Goal: Information Seeking & Learning: Find specific page/section

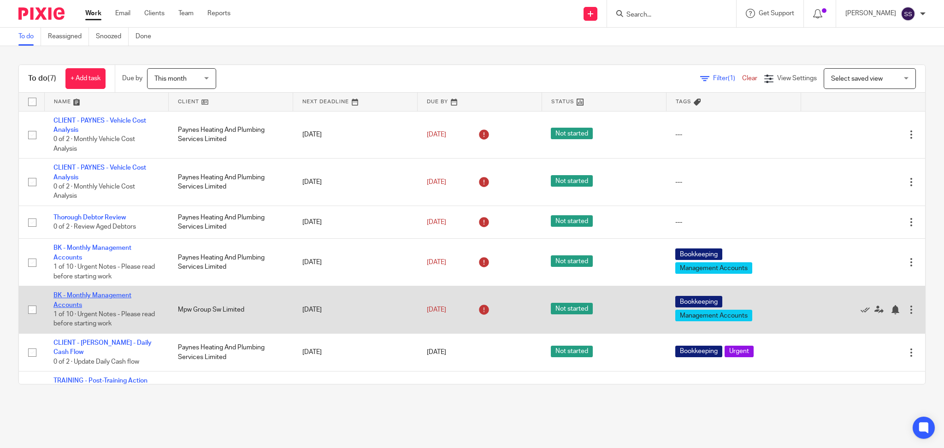
click at [112, 294] on link "BK - Monthly Management Accounts" at bounding box center [92, 300] width 78 height 16
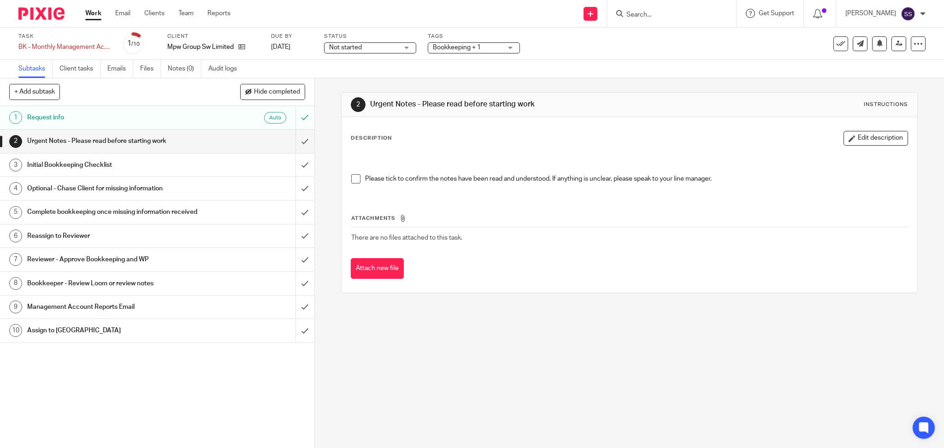
click at [104, 120] on h1 "Request info" at bounding box center [113, 118] width 173 height 14
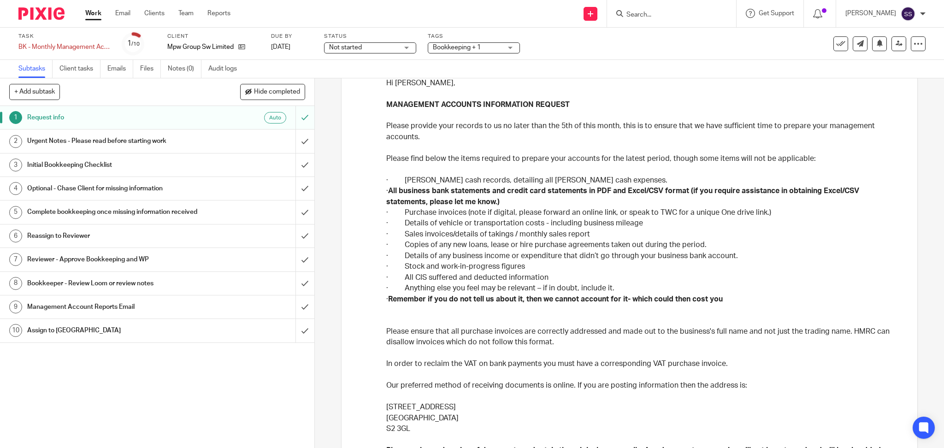
scroll to position [123, 0]
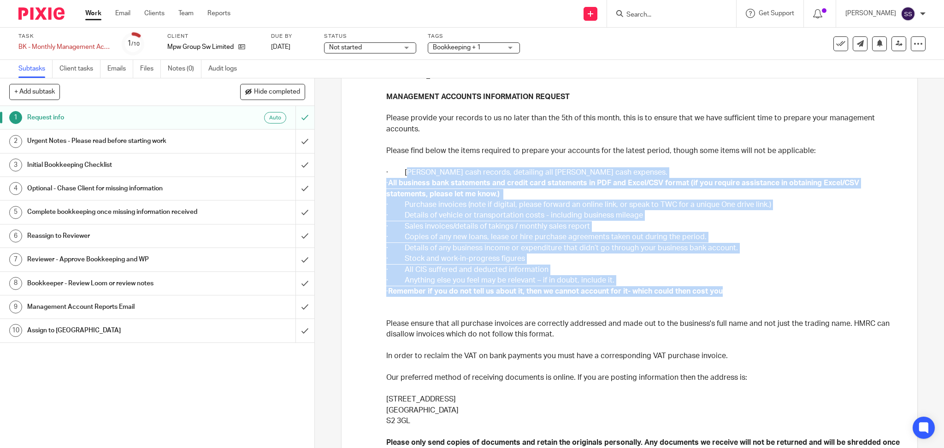
drag, startPoint x: 401, startPoint y: 168, endPoint x: 739, endPoint y: 289, distance: 358.8
click at [739, 289] on div "Hi Kelly, MANAGEMENT ACCOUNTS INFORMATION REQUEST Please provide your records t…" at bounding box center [643, 390] width 515 height 641
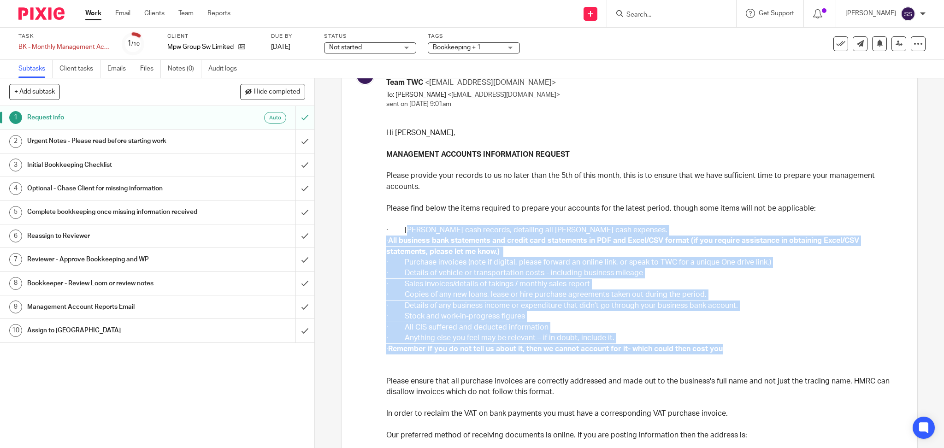
scroll to position [0, 0]
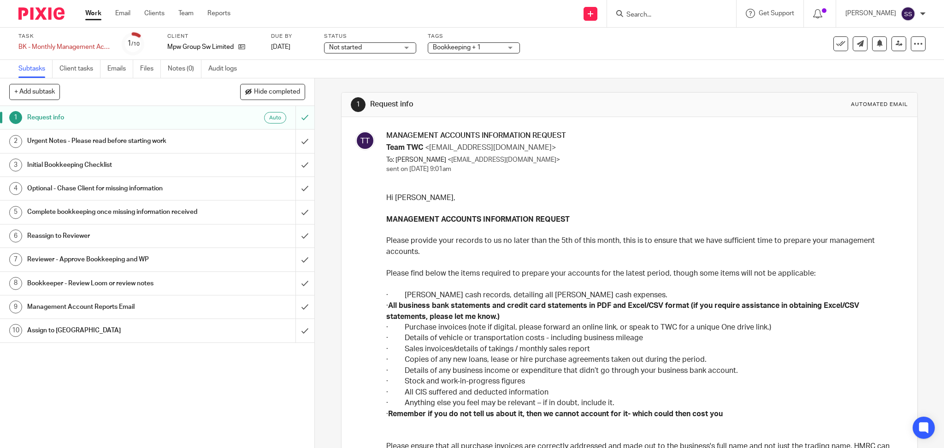
click at [443, 250] on p "Please provide your records to us no later than the 5th of this month, this is …" at bounding box center [643, 246] width 515 height 22
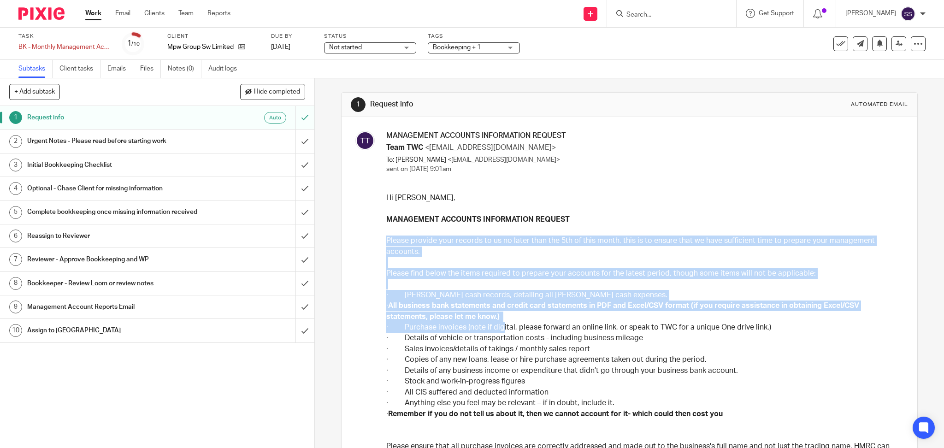
drag, startPoint x: 381, startPoint y: 244, endPoint x: 496, endPoint y: 320, distance: 138.3
click at [444, 262] on p "Please find below the items required to prepare your accounts for the latest pe…" at bounding box center [643, 268] width 515 height 22
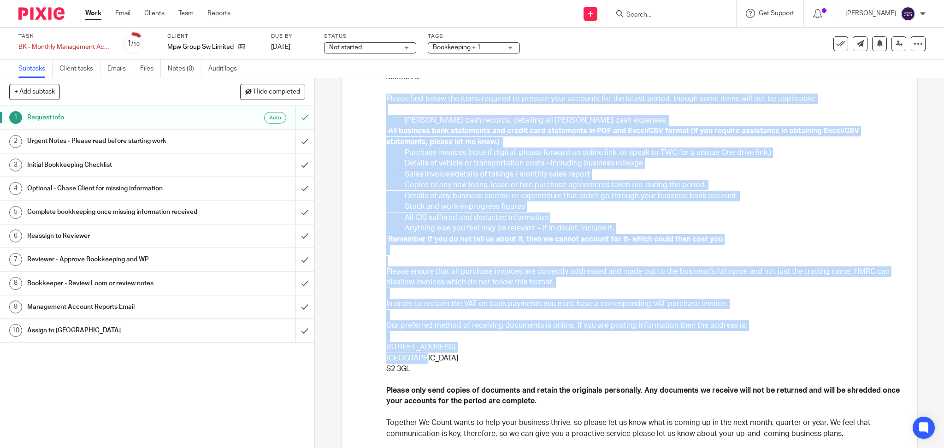
scroll to position [246, 0]
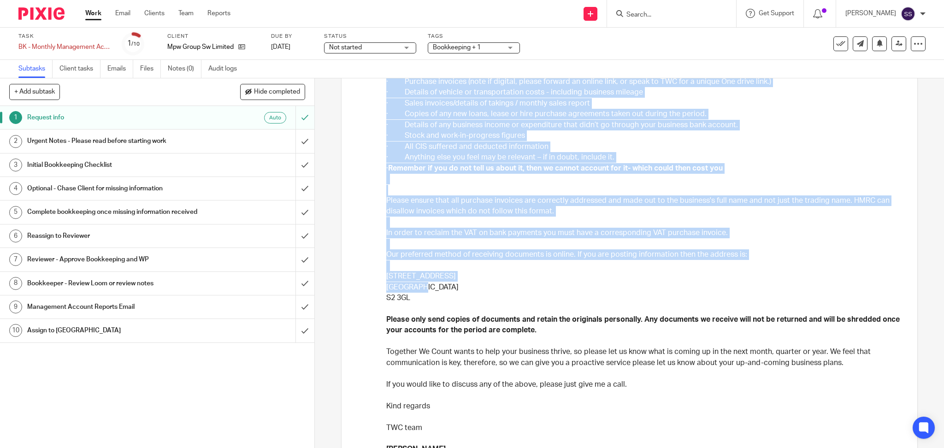
drag, startPoint x: 382, startPoint y: 273, endPoint x: 583, endPoint y: 214, distance: 209.4
click at [583, 214] on div "Hi Kelly, MANAGEMENT ACCOUNTS INFORMATION REQUEST Please provide your records t…" at bounding box center [643, 267] width 515 height 641
copy div "Please find below the items required to prepare your accounts for the latest pe…"
click at [146, 13] on link "Clients" at bounding box center [154, 13] width 20 height 9
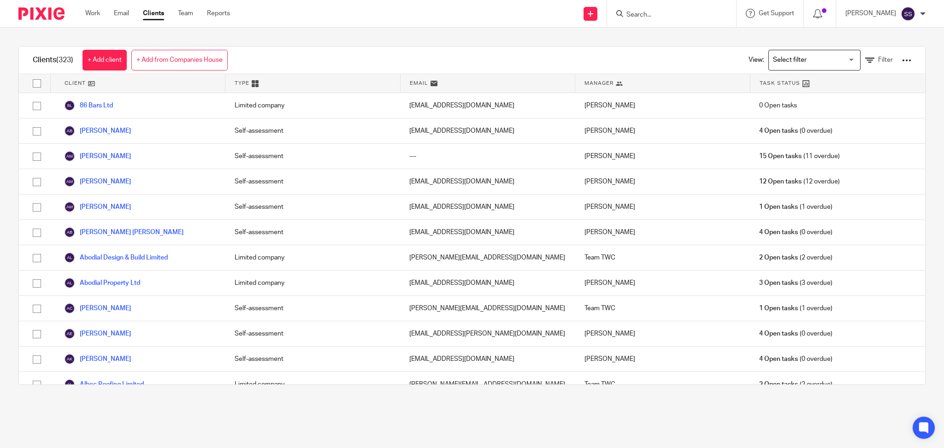
click at [652, 19] on div at bounding box center [671, 13] width 129 height 27
click at [647, 16] on input "Search" at bounding box center [666, 15] width 83 height 8
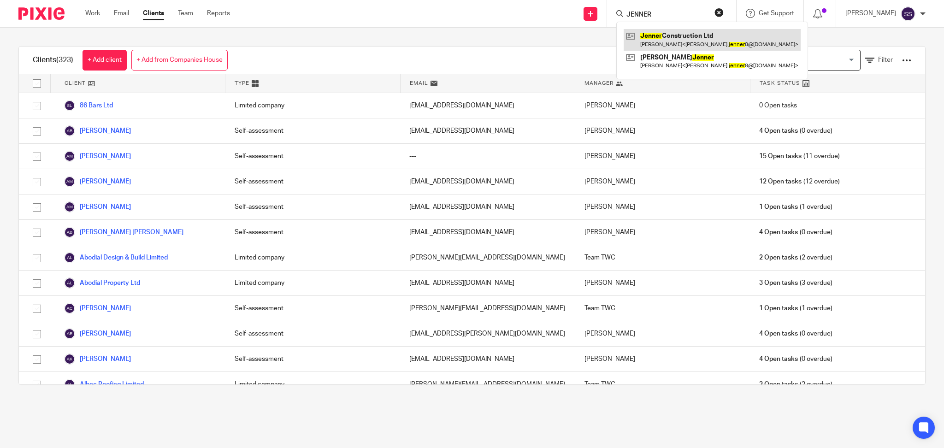
type input "JENNER"
click at [704, 42] on link at bounding box center [711, 39] width 177 height 21
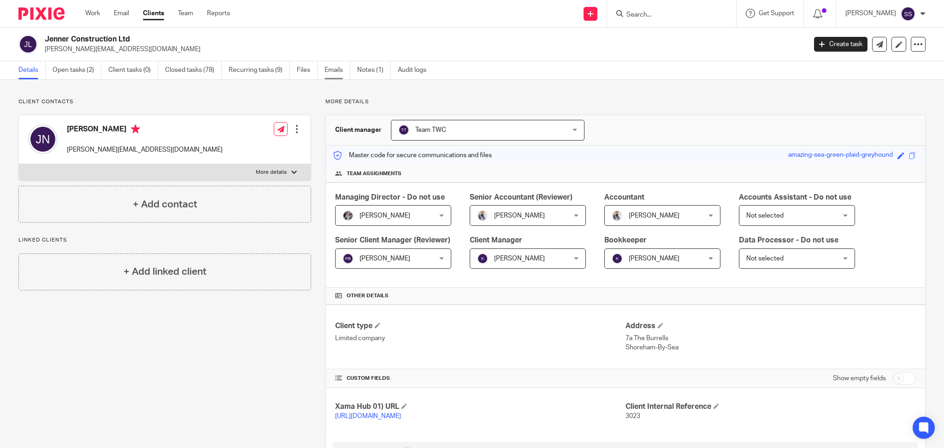
click at [333, 74] on link "Emails" at bounding box center [337, 70] width 26 height 18
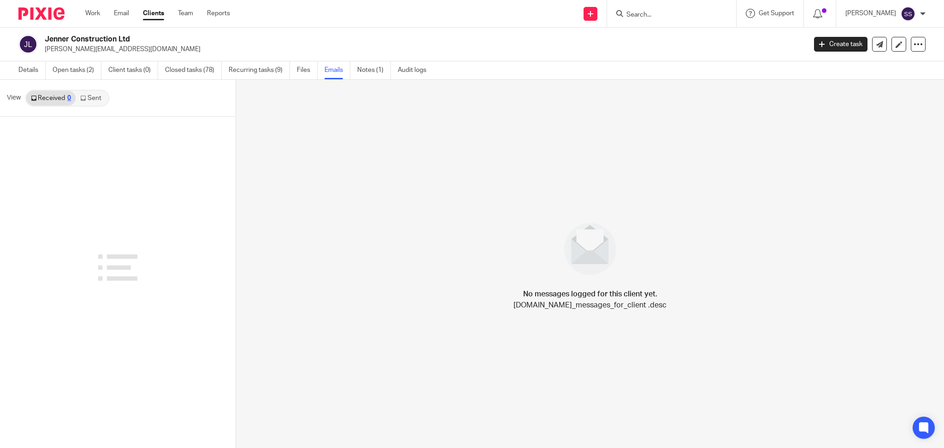
click at [92, 104] on link "Sent" at bounding box center [92, 98] width 32 height 15
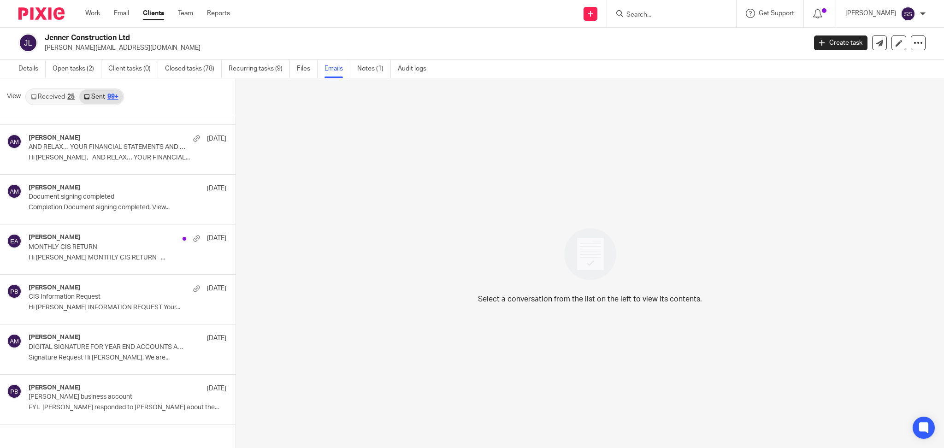
scroll to position [5943, 0]
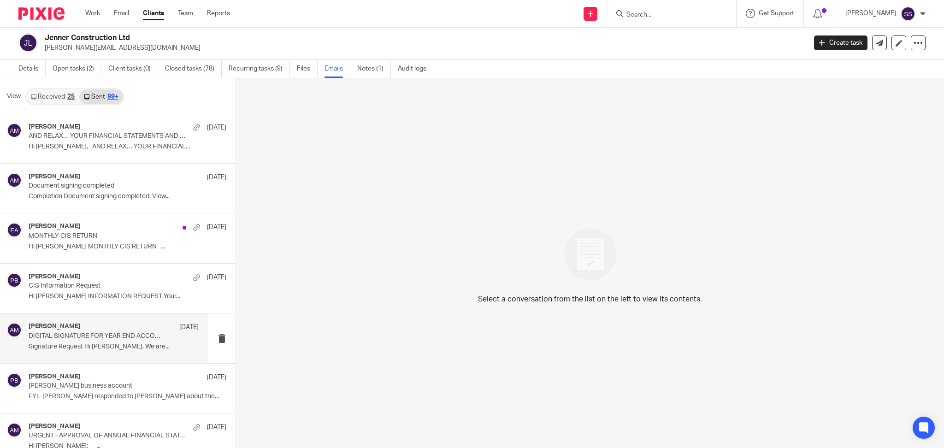
click at [100, 336] on p "DIGITAL SIGNATURE FOR YEAR END ACCOUNTS AND COMPANY TAX RETURN" at bounding box center [97, 336] width 136 height 8
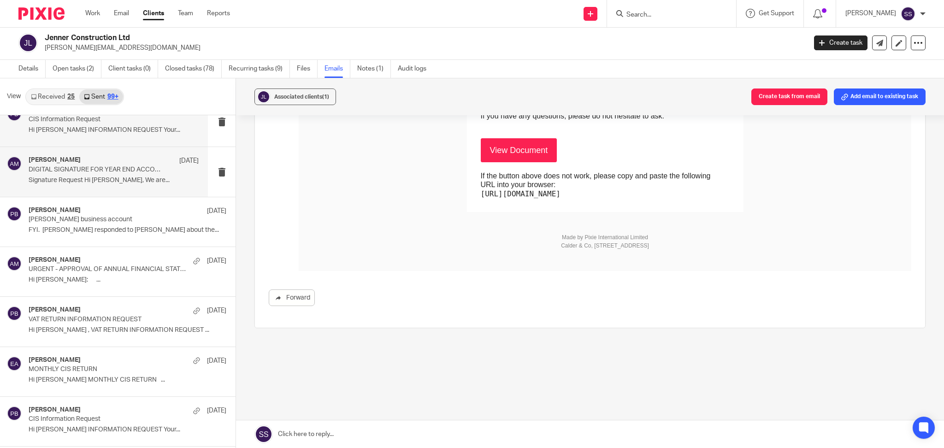
scroll to position [6127, 0]
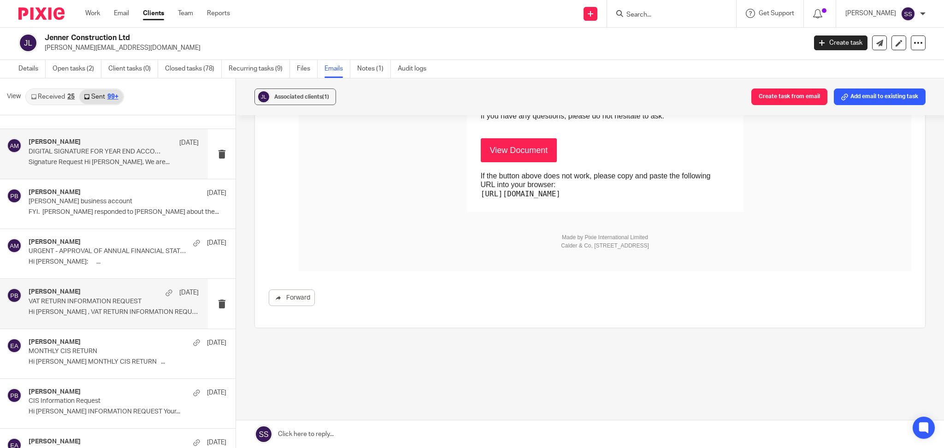
click at [91, 305] on p "VAT RETURN INFORMATION REQUEST" at bounding box center [97, 302] width 136 height 8
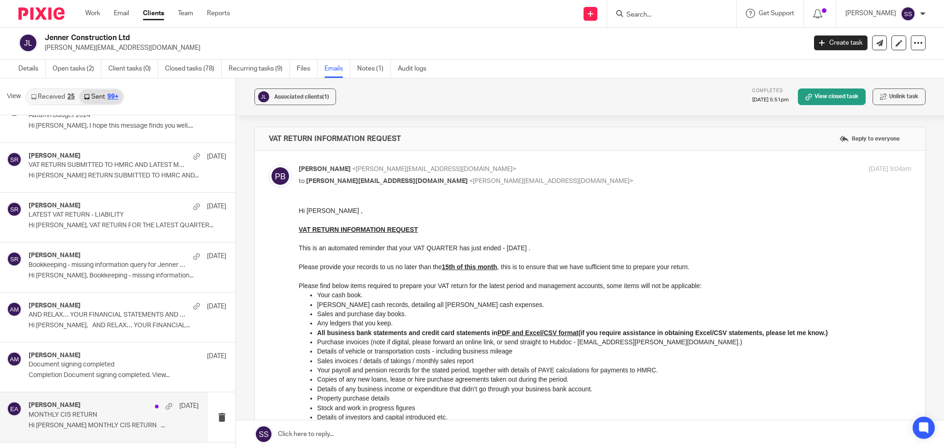
scroll to position [5758, 0]
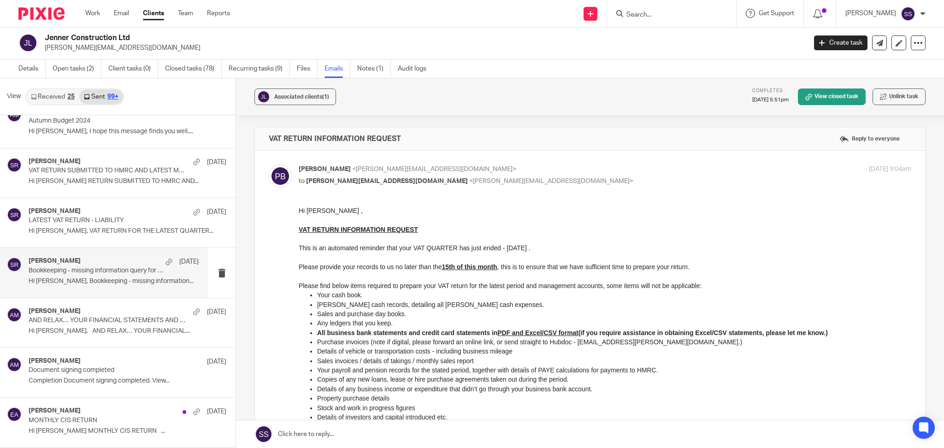
click at [76, 266] on div "Said Rahim [DATE]" at bounding box center [114, 261] width 170 height 9
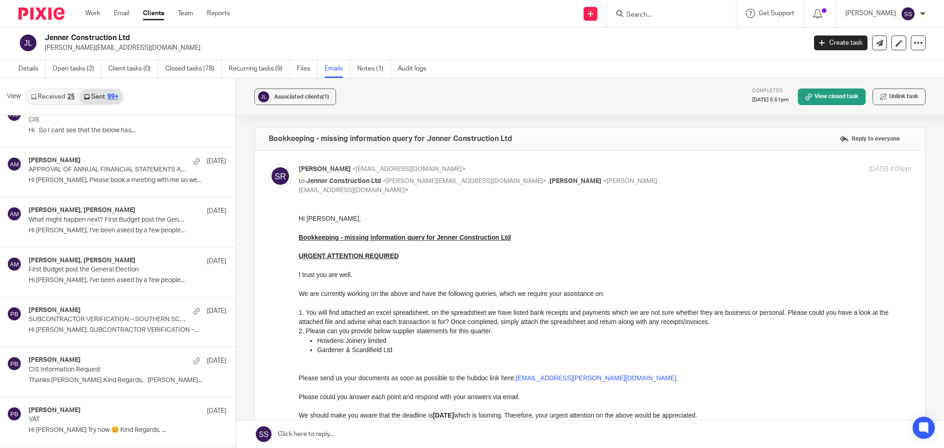
scroll to position [7191, 0]
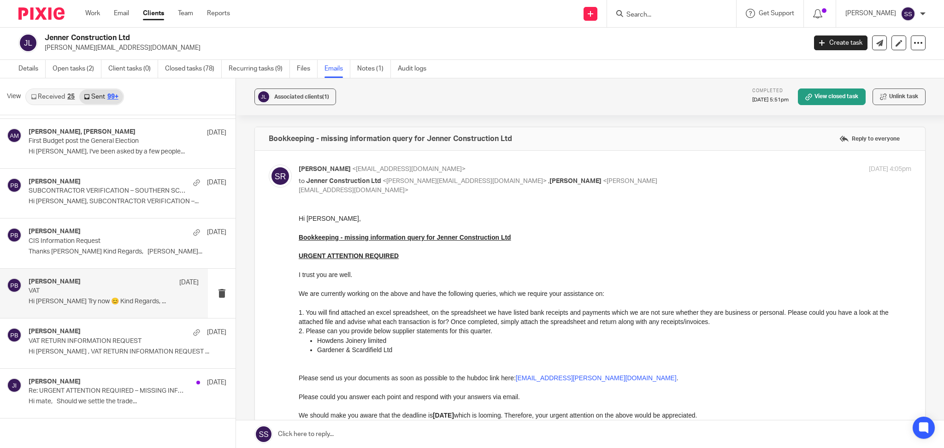
click at [86, 297] on div "[PERSON_NAME] [DATE] VAT Hi [PERSON_NAME] Try now 😊 Kind Regards, ..." at bounding box center [114, 293] width 170 height 31
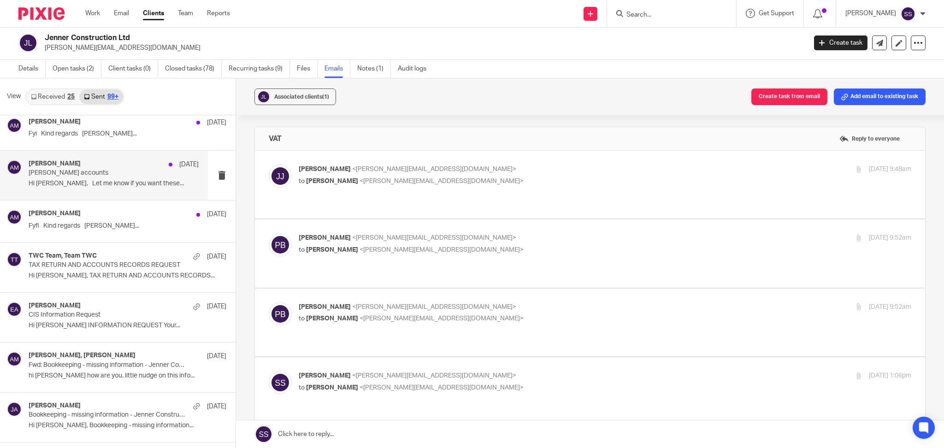
scroll to position [10796, 0]
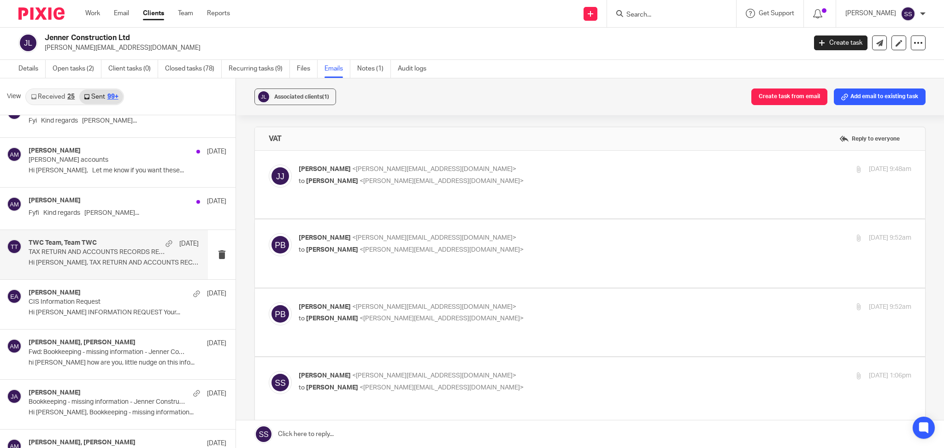
click at [119, 267] on p "Hi [PERSON_NAME], TAX RETURN AND ACCOUNTS RECORDS..." at bounding box center [114, 263] width 170 height 8
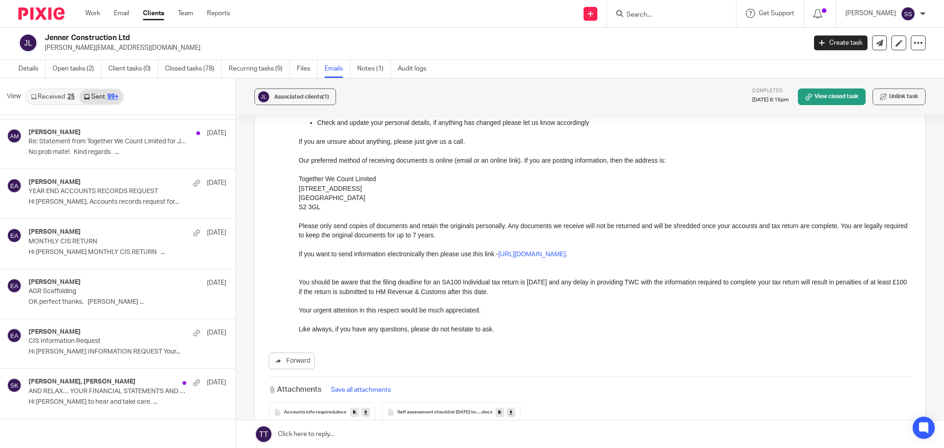
scroll to position [12165, 0]
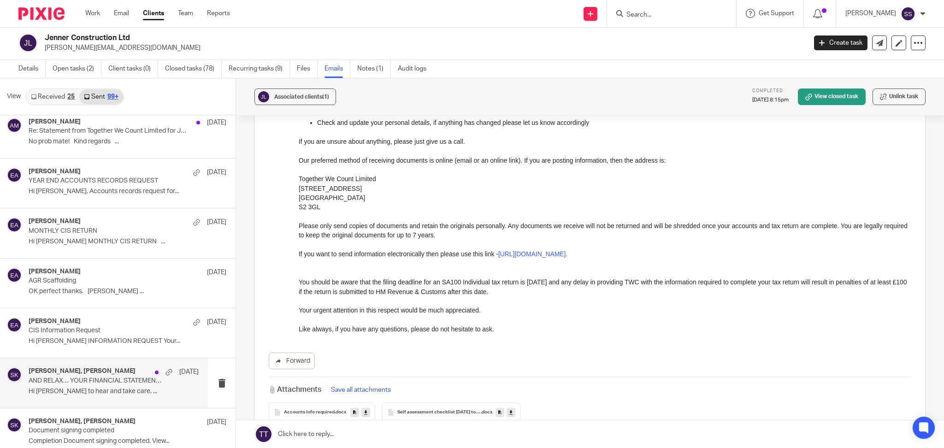
click at [71, 385] on p "AND RELAX… YOUR FINANCIAL STATEMENTS AND CORPORATION TAX RETURN HAS SUCCESSFULL…" at bounding box center [97, 381] width 136 height 8
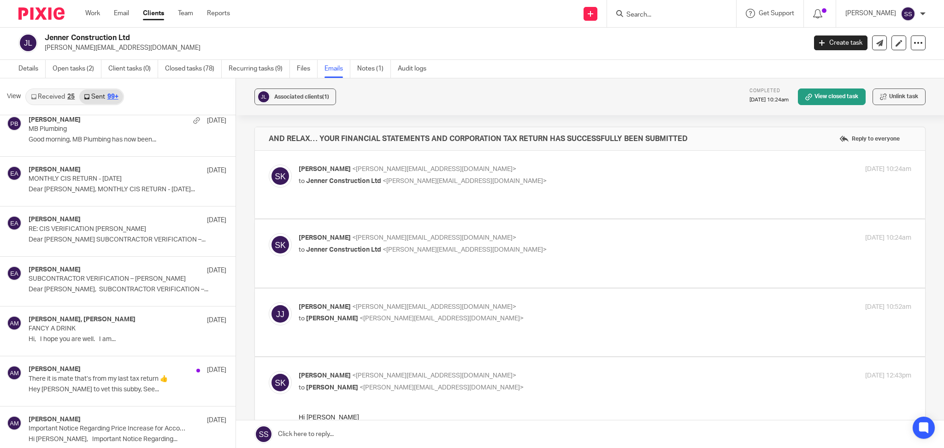
scroll to position [14883, 0]
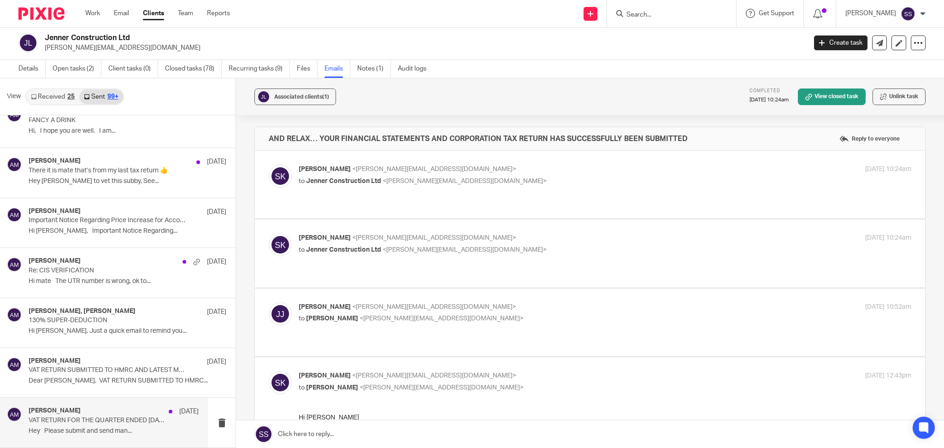
click at [95, 412] on div "[PERSON_NAME] [DATE]" at bounding box center [114, 411] width 170 height 9
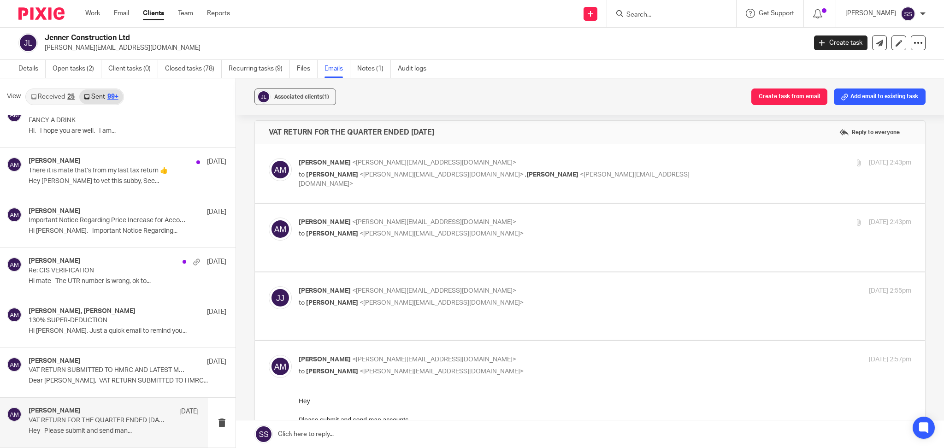
scroll to position [0, 0]
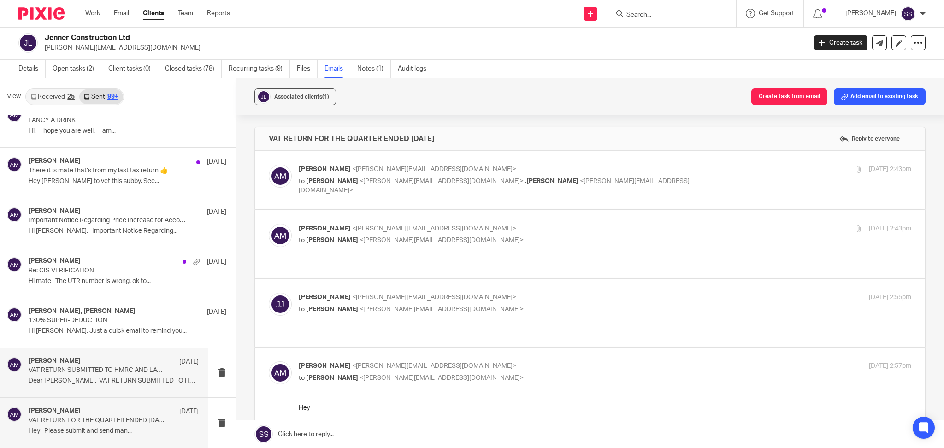
click at [72, 387] on div "[PERSON_NAME] [DATE] VAT RETURN SUBMITTED TO HMRC AND LATEST MANAGEMENT ACCOUNT…" at bounding box center [114, 372] width 170 height 31
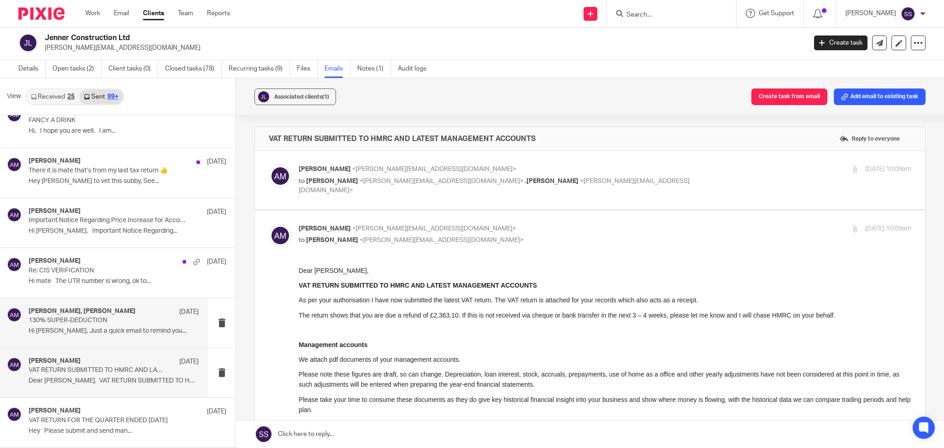
click at [106, 332] on p "Hi [PERSON_NAME], Just a quick email to remind you..." at bounding box center [114, 331] width 170 height 8
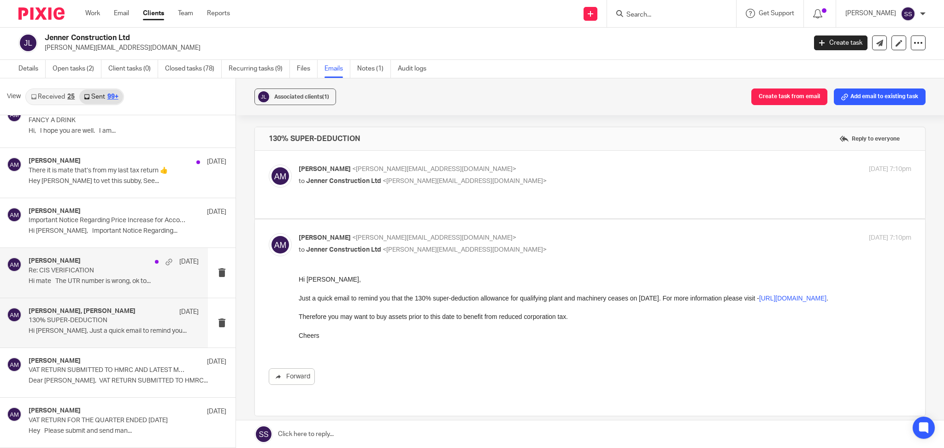
click at [76, 282] on p "Hi mate The UTR number is wrong, ok to..." at bounding box center [114, 281] width 170 height 8
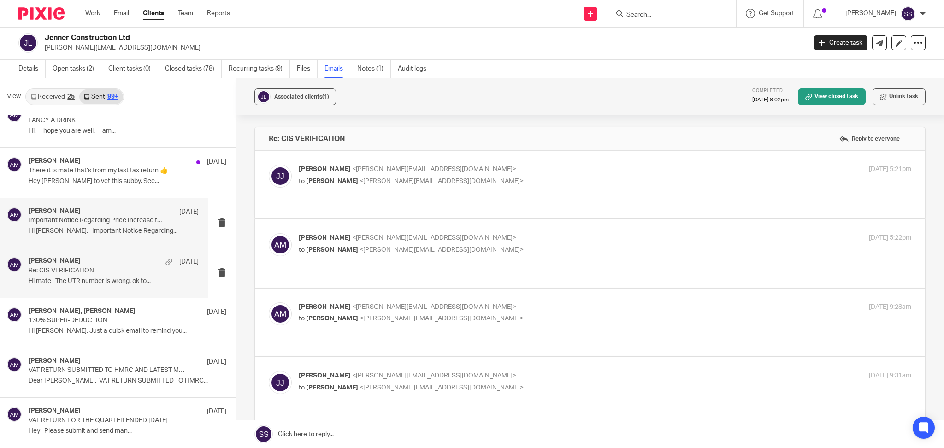
click at [54, 225] on div "[PERSON_NAME] [DATE] Important Notice Regarding Price Increase for Accounting S…" at bounding box center [114, 222] width 170 height 31
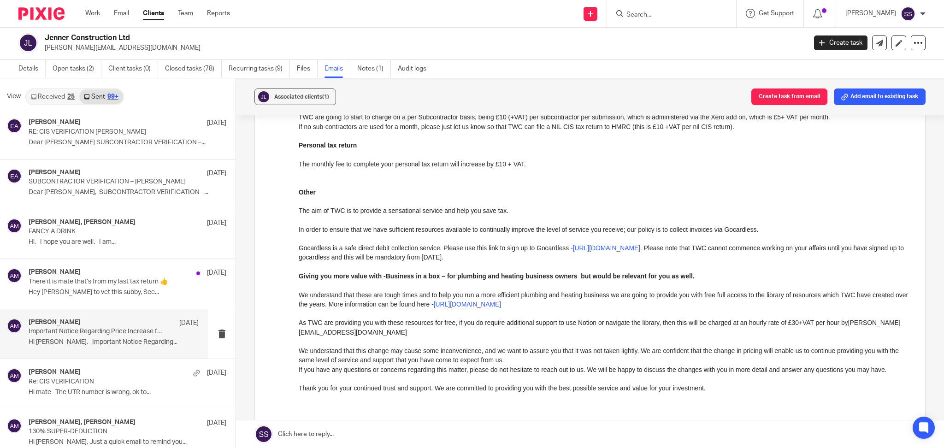
scroll to position [246, 0]
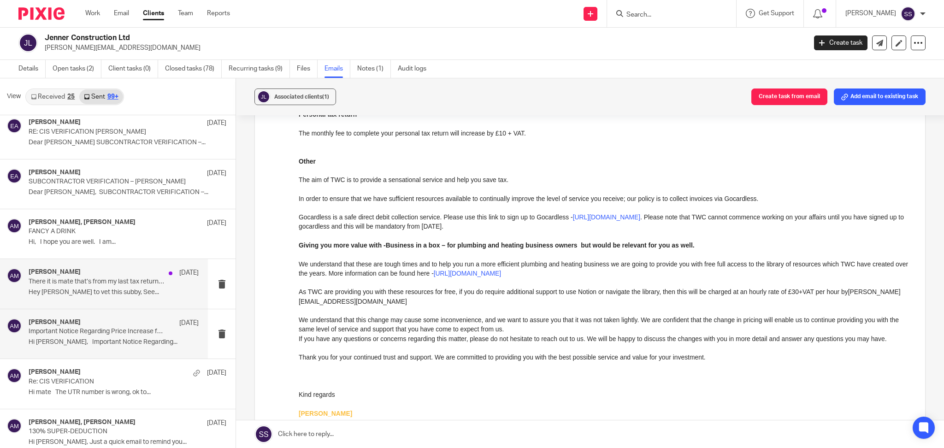
click at [101, 296] on p "Hey [PERSON_NAME] to vet this subby, See..." at bounding box center [114, 292] width 170 height 8
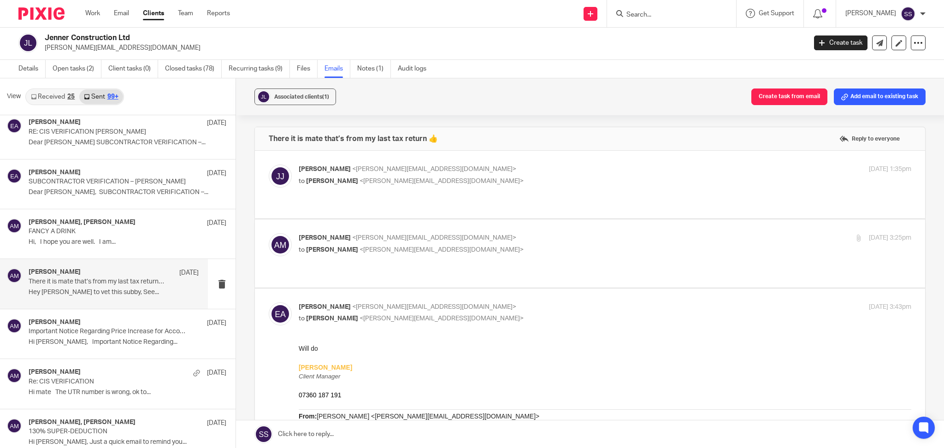
scroll to position [0, 0]
click at [87, 249] on div "[PERSON_NAME], [PERSON_NAME] [DATE] FANCY A DRINK Hi, I hope you are well. I am…" at bounding box center [114, 233] width 170 height 31
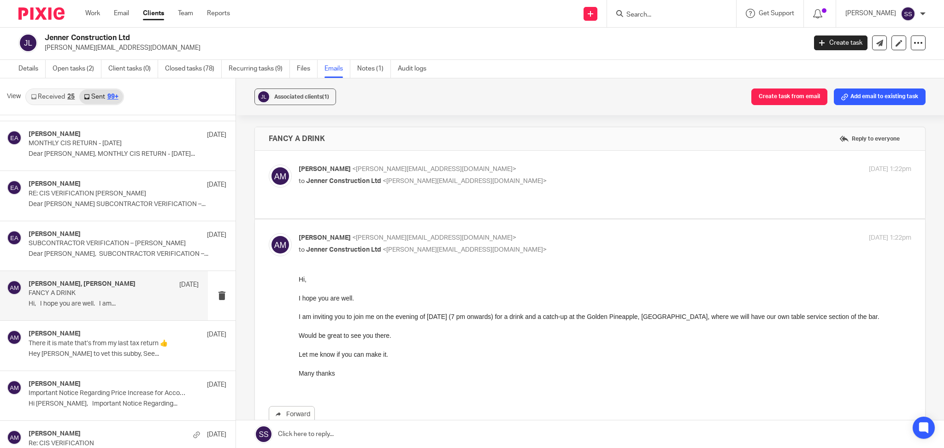
click at [487, 170] on p "[PERSON_NAME] <[PERSON_NAME][EMAIL_ADDRESS][DOMAIN_NAME]>" at bounding box center [503, 169] width 408 height 10
checkbox input "true"
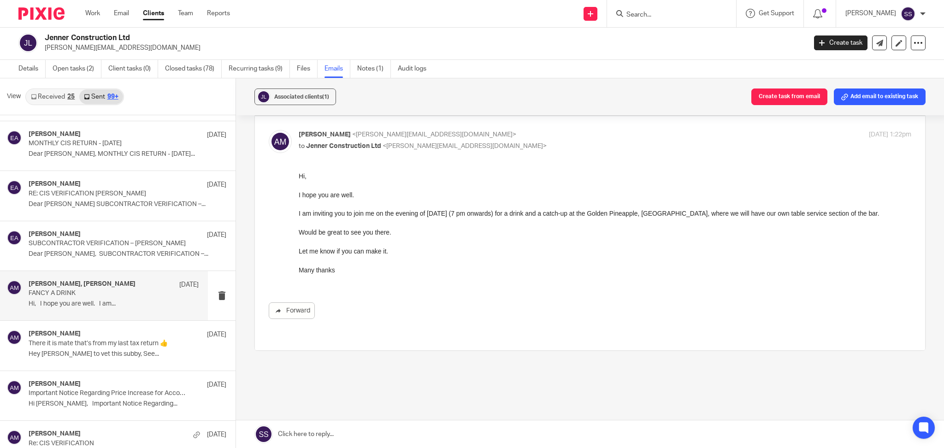
scroll to position [273, 0]
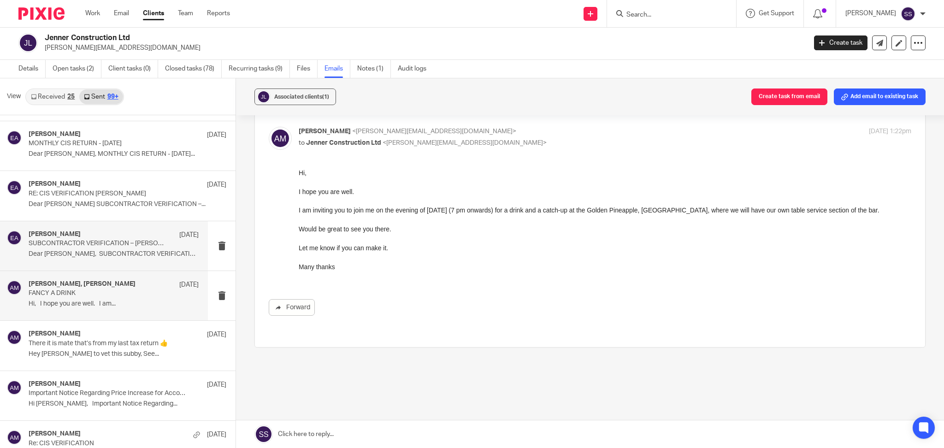
click at [74, 258] on p "Dear [PERSON_NAME], SUBCONTRACTOR VERIFICATION –..." at bounding box center [114, 254] width 170 height 8
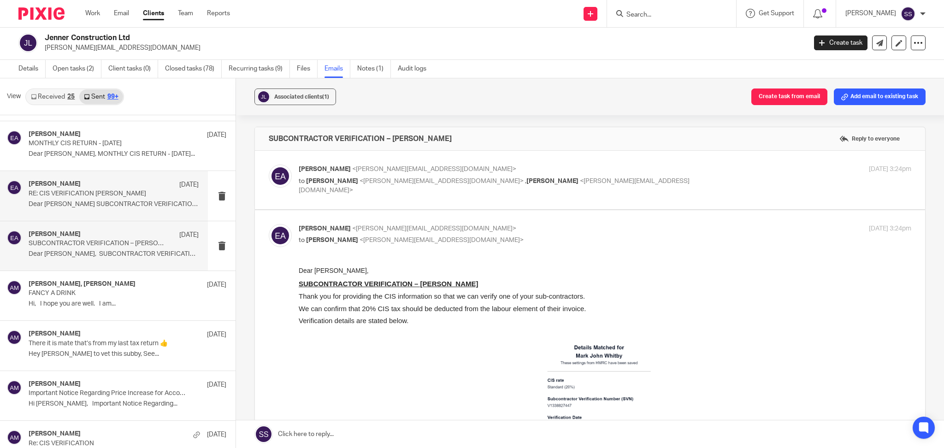
scroll to position [0, 0]
click at [80, 208] on p "Dear [PERSON_NAME] SUBCONTRACTOR VERIFICATION –..." at bounding box center [114, 204] width 170 height 8
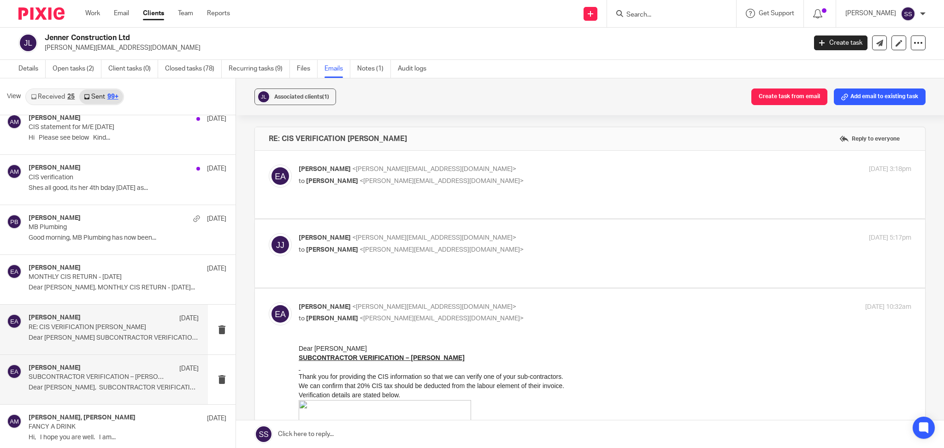
scroll to position [14514, 0]
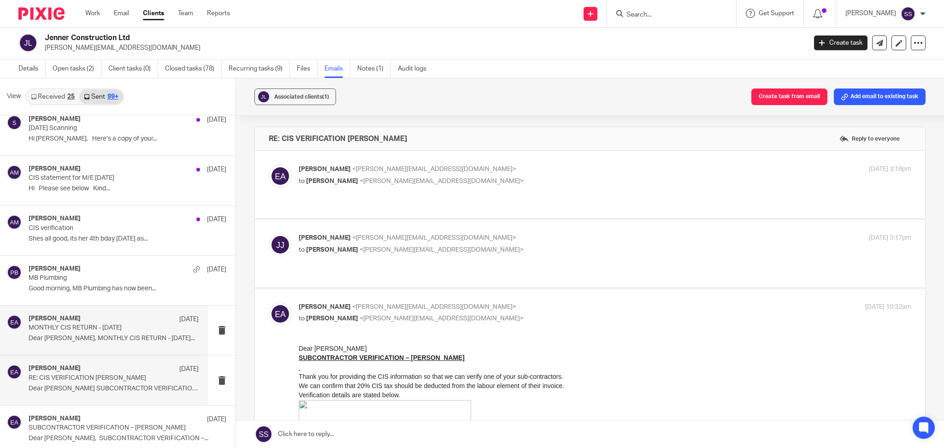
click at [82, 332] on p "MONTHLY CIS RETURN - [DATE]" at bounding box center [97, 328] width 136 height 8
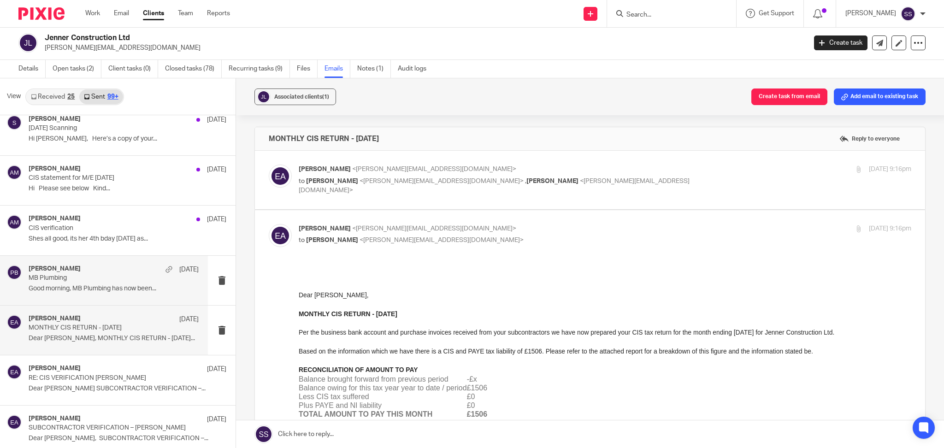
scroll to position [0, 0]
click at [89, 296] on div "[PERSON_NAME] [DATE] MB Plumbing Good morning, MB Plumbing has now been..." at bounding box center [114, 280] width 170 height 31
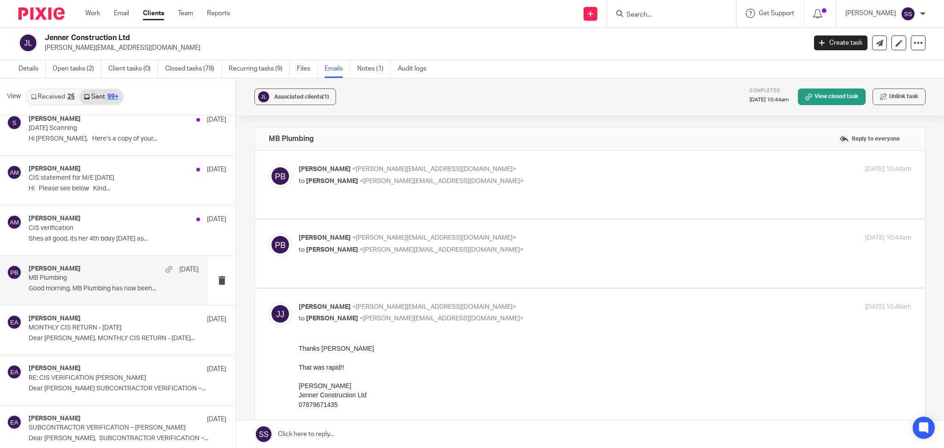
click at [453, 233] on p "[PERSON_NAME] <[PERSON_NAME][EMAIL_ADDRESS][DOMAIN_NAME]>" at bounding box center [503, 238] width 408 height 10
checkbox input "true"
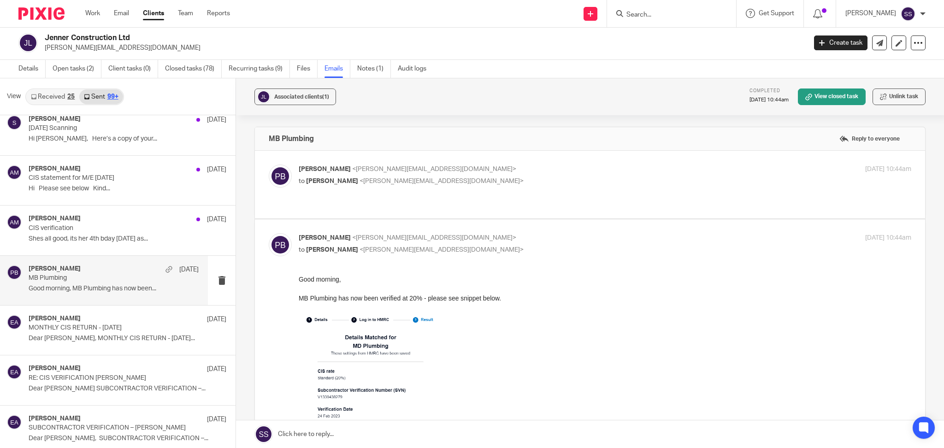
click at [522, 176] on p "to [PERSON_NAME] <[PERSON_NAME][EMAIL_ADDRESS][DOMAIN_NAME]>" at bounding box center [503, 181] width 408 height 10
checkbox input "true"
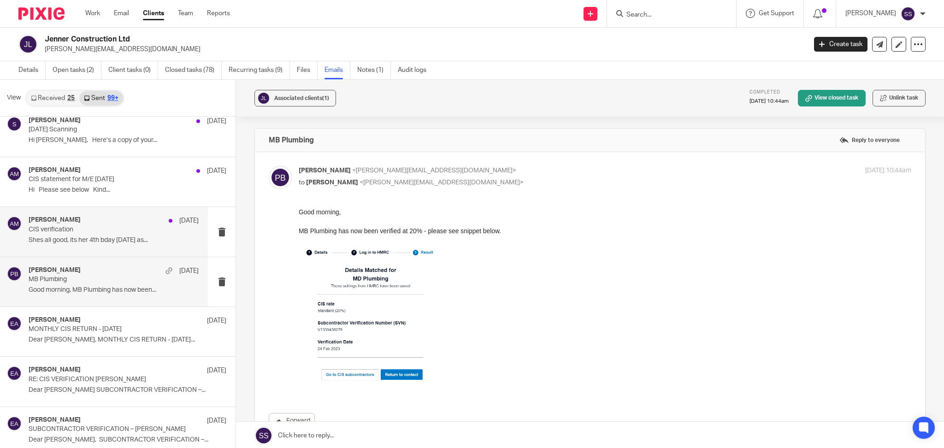
click at [64, 234] on p "CIS verification" at bounding box center [97, 230] width 136 height 8
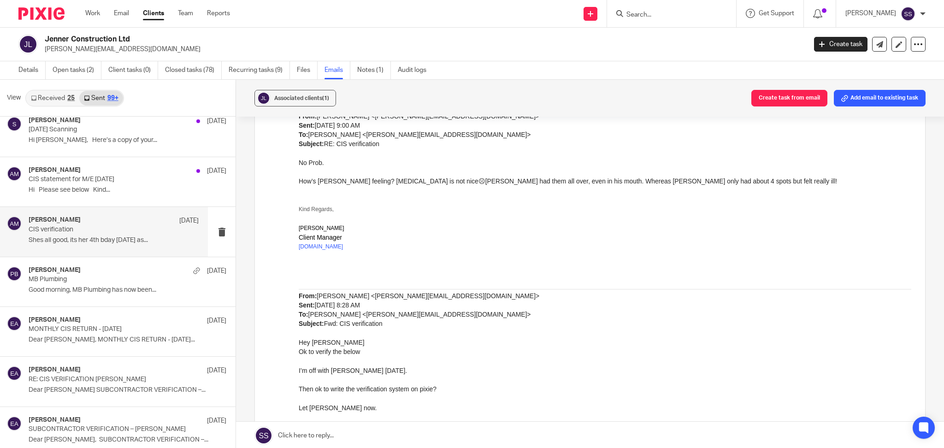
scroll to position [430, 0]
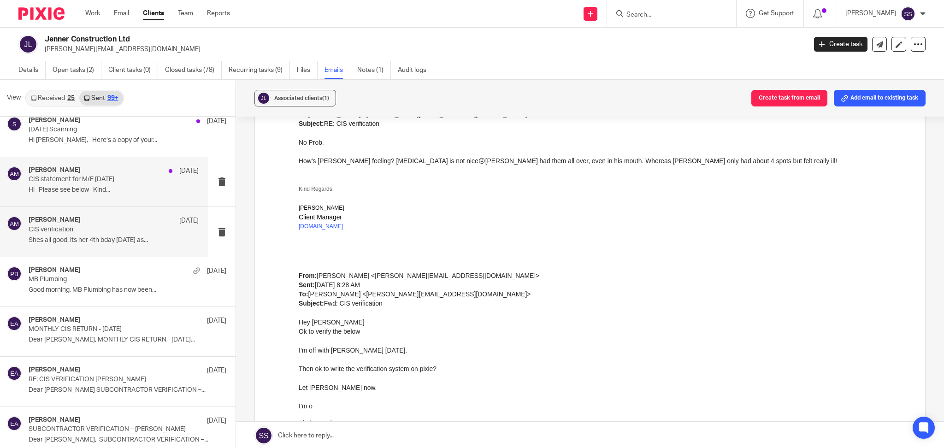
click at [65, 197] on div "[PERSON_NAME] [DATE] CIS statement for M/E [DATE] Hi Please see below Kind..." at bounding box center [114, 181] width 170 height 31
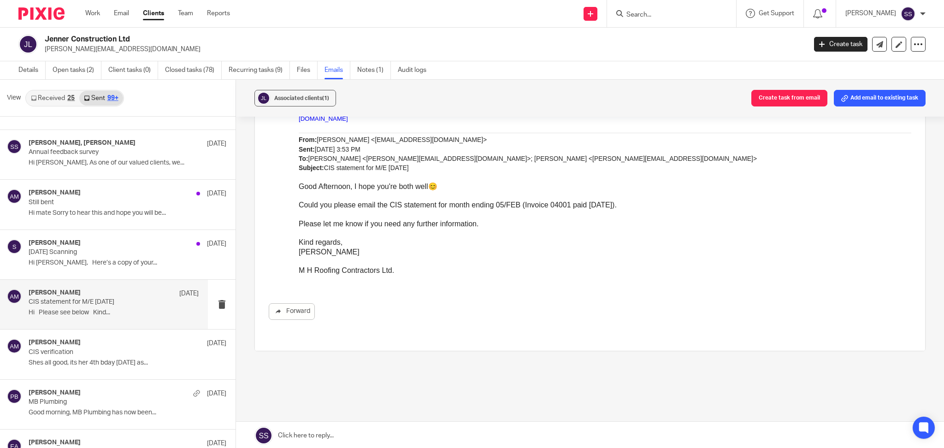
scroll to position [267, 0]
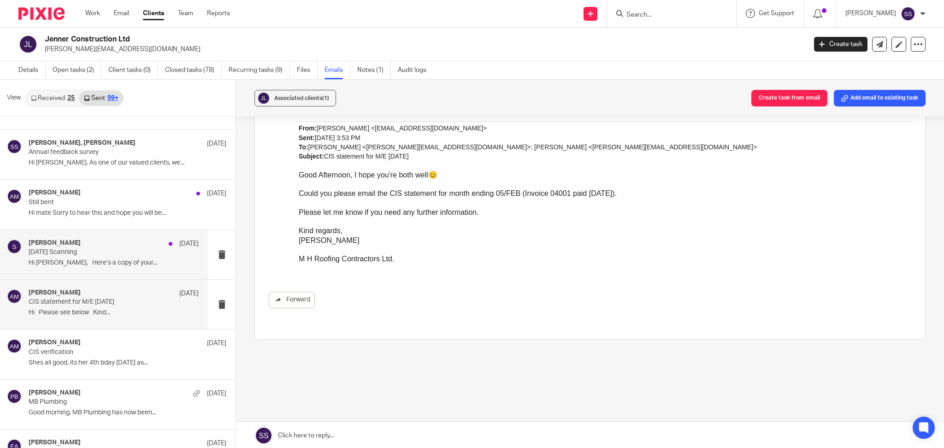
click at [65, 248] on div "[PERSON_NAME] [DATE]" at bounding box center [114, 243] width 170 height 9
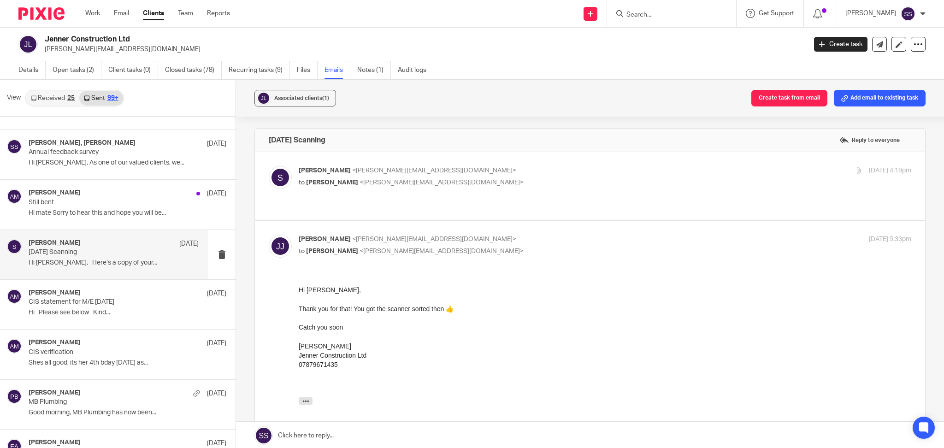
scroll to position [0, 0]
click at [77, 206] on p "Still bent" at bounding box center [97, 203] width 136 height 8
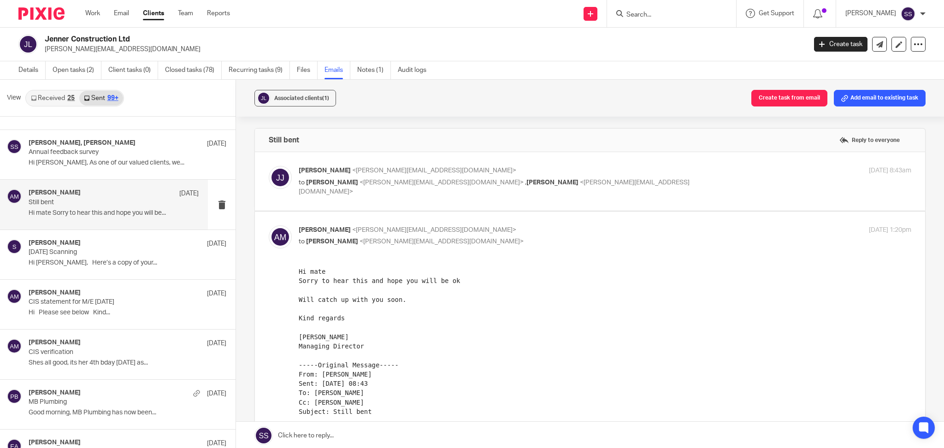
click at [520, 200] on label at bounding box center [590, 181] width 670 height 59
click at [269, 166] on input "checkbox" at bounding box center [268, 165] width 0 height 0
checkbox input "true"
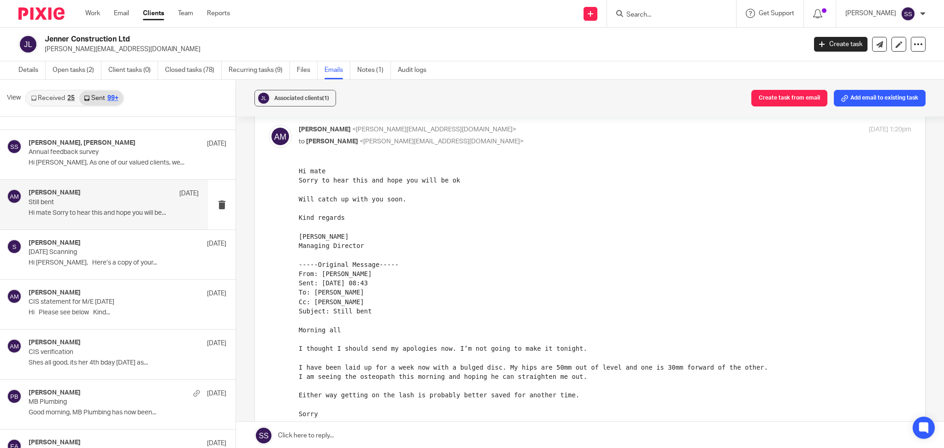
scroll to position [369, 0]
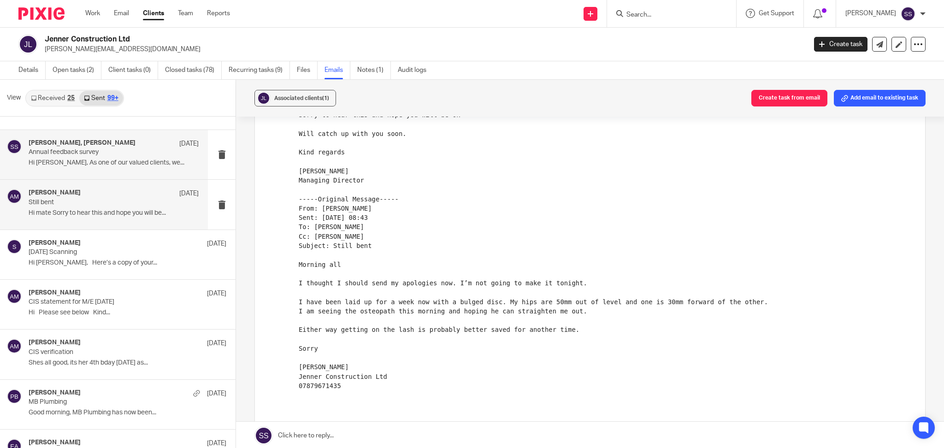
click at [119, 167] on p "Hi [PERSON_NAME], As one of our valued clients, we..." at bounding box center [114, 163] width 170 height 8
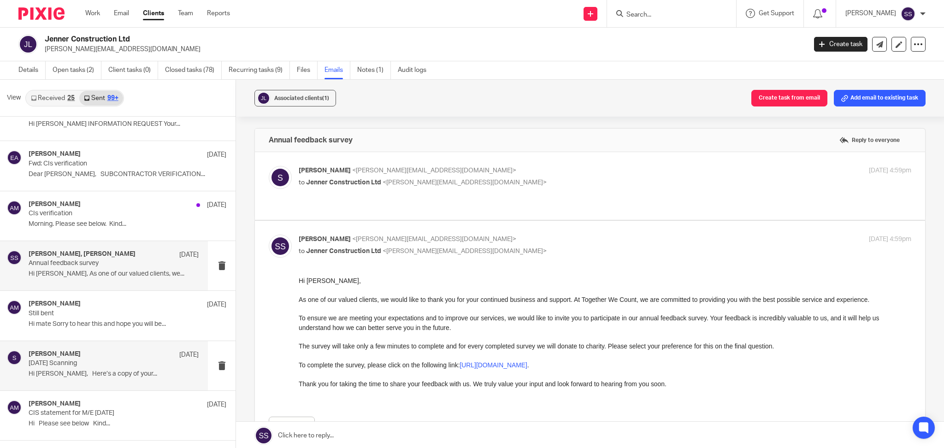
scroll to position [14269, 0]
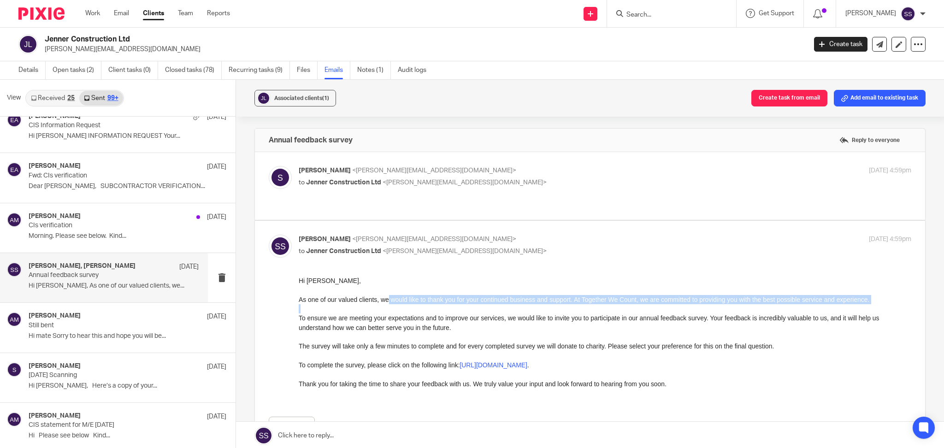
drag, startPoint x: 420, startPoint y: 301, endPoint x: 556, endPoint y: 311, distance: 135.8
click at [556, 311] on div "Hi [PERSON_NAME], As one of our valued clients, we would like to thank you for …" at bounding box center [605, 337] width 612 height 122
click at [349, 343] on p "The survey will take only a few minutes to complete and for every completed sur…" at bounding box center [605, 345] width 612 height 9
click at [371, 180] on span "Jenner Construction Ltd" at bounding box center [343, 182] width 75 height 6
checkbox input "true"
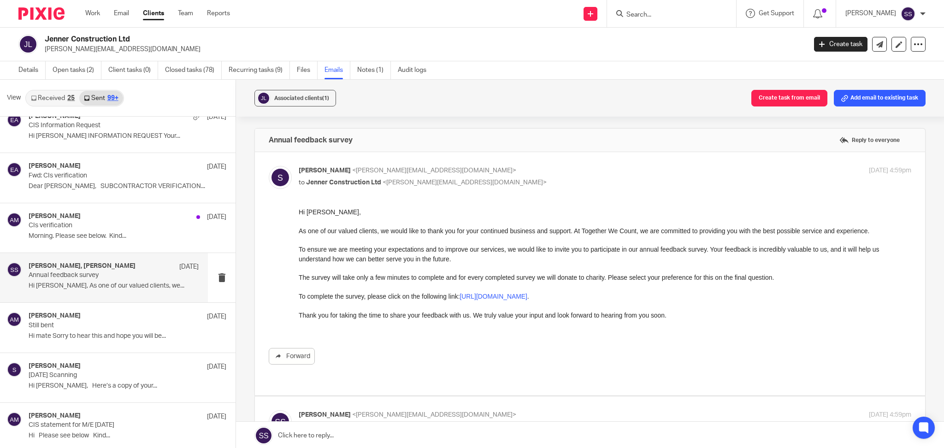
scroll to position [0, 0]
click at [98, 240] on p "Morning. Please see below. Kind..." at bounding box center [114, 236] width 170 height 8
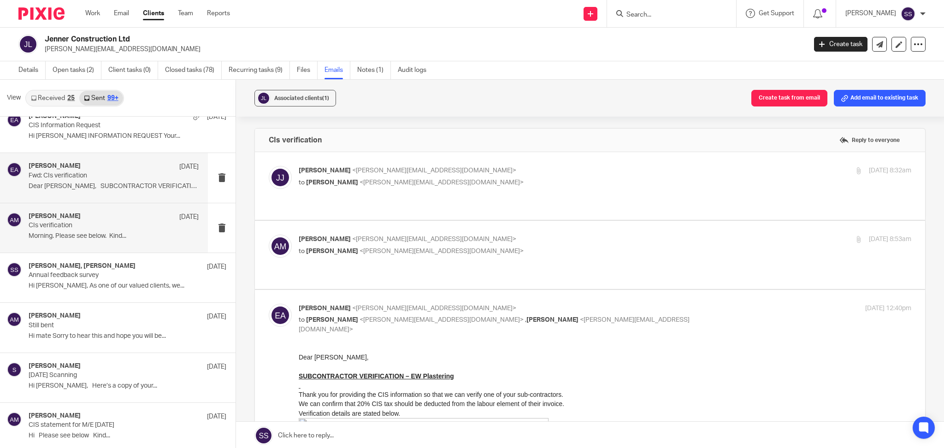
click at [92, 193] on div "[PERSON_NAME] [DATE] Fwd: CIs verification Dear [PERSON_NAME], SUBCONTRACTOR VE…" at bounding box center [114, 177] width 170 height 31
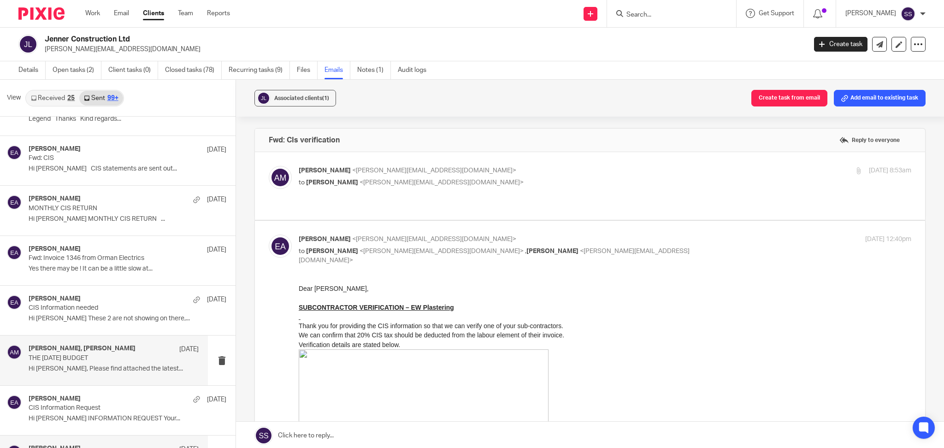
scroll to position [13961, 0]
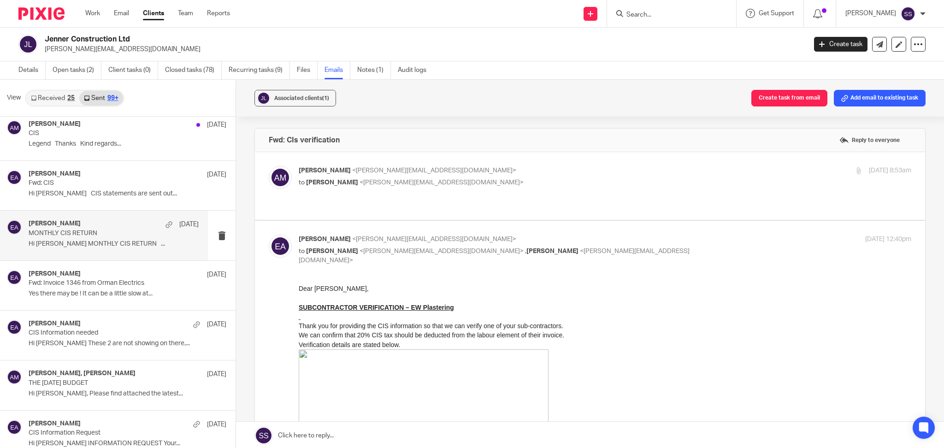
click at [92, 229] on div "[PERSON_NAME] [DATE]" at bounding box center [114, 224] width 170 height 9
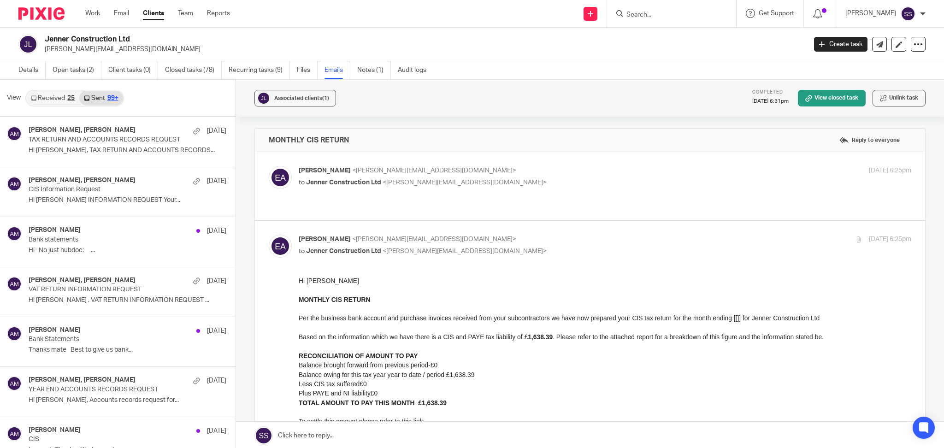
scroll to position [13654, 0]
click at [77, 405] on p "Hi [PERSON_NAME], Accounts records request for..." at bounding box center [114, 401] width 170 height 8
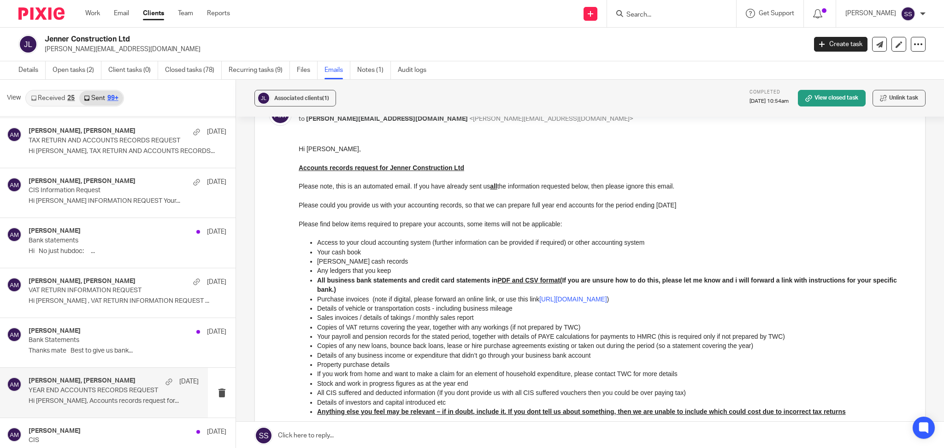
scroll to position [184, 0]
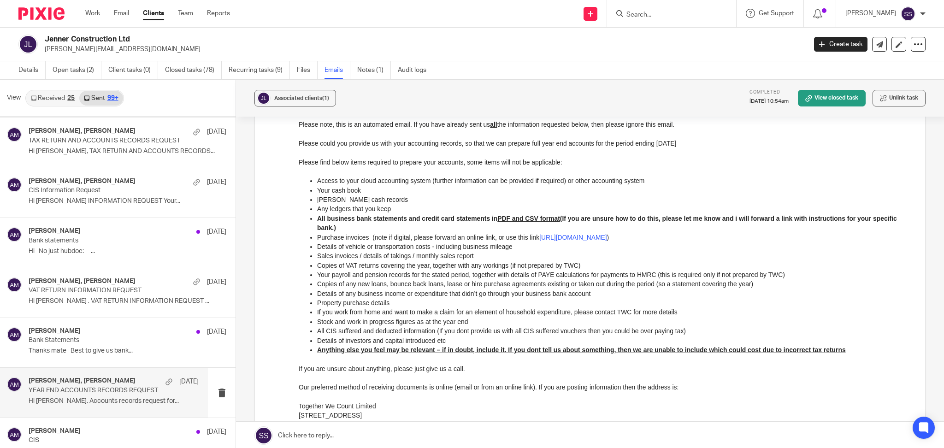
click at [405, 290] on p "Details of any business income or expenditure that didn’t go through your busin…" at bounding box center [614, 292] width 594 height 9
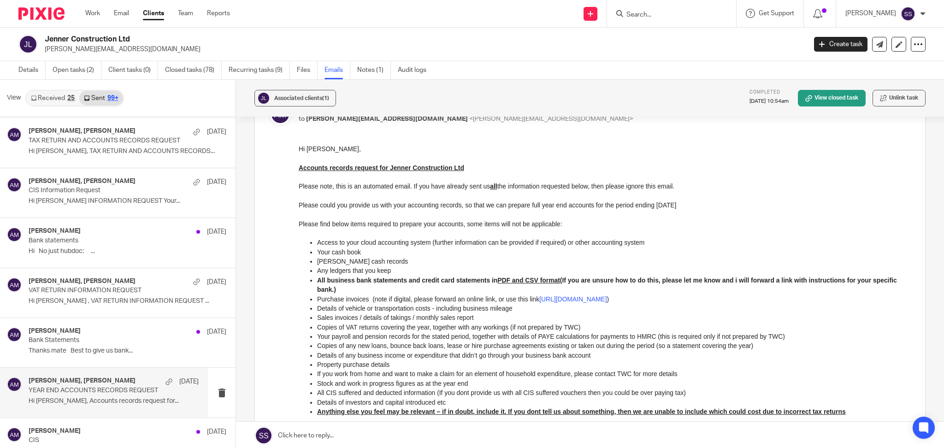
drag, startPoint x: 364, startPoint y: 238, endPoint x: 654, endPoint y: 243, distance: 290.3
click at [654, 243] on p "Access to your cloud accounting system (further information can be provided if …" at bounding box center [614, 241] width 594 height 9
drag, startPoint x: 318, startPoint y: 252, endPoint x: 356, endPoint y: 252, distance: 37.8
click at [356, 252] on p "Your cash book" at bounding box center [614, 251] width 594 height 9
click at [403, 256] on p "[PERSON_NAME] cash records" at bounding box center [614, 260] width 594 height 9
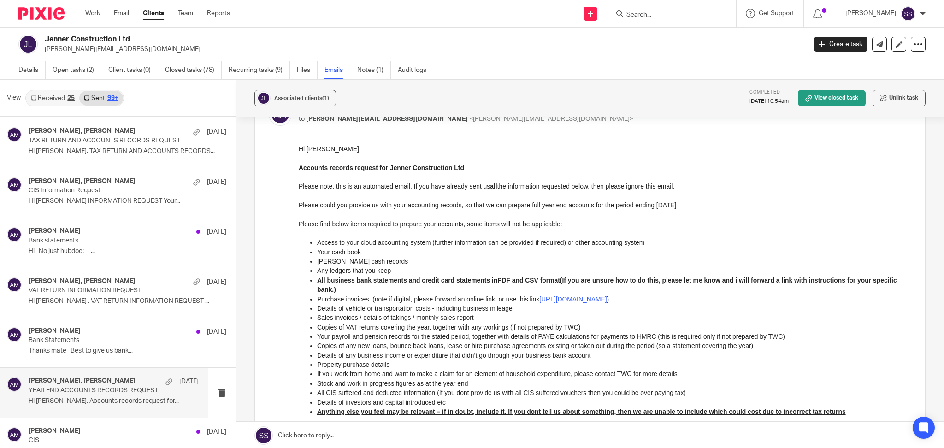
scroll to position [184, 0]
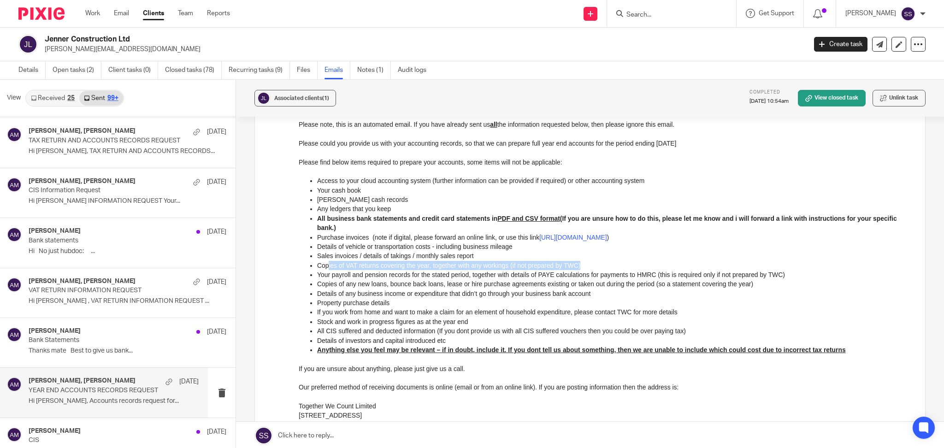
drag, startPoint x: 327, startPoint y: 266, endPoint x: 593, endPoint y: 265, distance: 266.3
click at [593, 265] on p "Copies of VAT returns covering the year, together with any workings (if not pre…" at bounding box center [614, 264] width 594 height 9
click at [361, 276] on p "Your payroll and pension records for the stated period, together with details o…" at bounding box center [614, 274] width 594 height 9
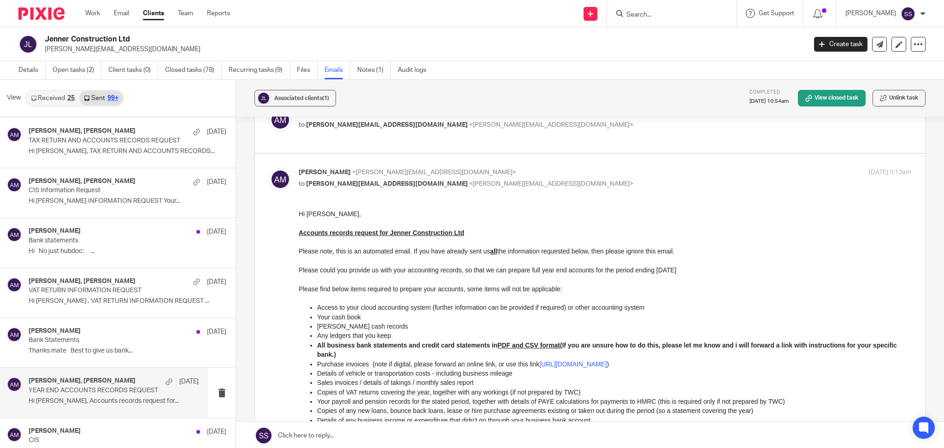
scroll to position [0, 0]
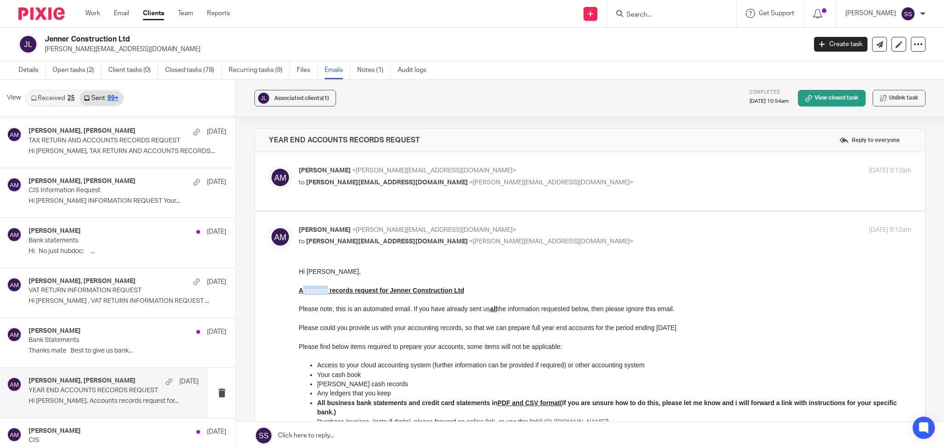
drag, startPoint x: 303, startPoint y: 289, endPoint x: 327, endPoint y: 289, distance: 23.5
click at [327, 289] on u "Accounts records request for Jenner Construction Ltd" at bounding box center [381, 289] width 165 height 7
click at [408, 311] on p "Please note, this is an automated email. If you have already sent us all the in…" at bounding box center [605, 312] width 612 height 37
drag, startPoint x: 594, startPoint y: 554, endPoint x: 676, endPoint y: 417, distance: 159.9
